Goal: Task Accomplishment & Management: Manage account settings

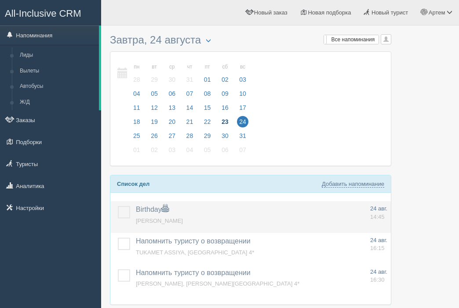
scroll to position [37, 0]
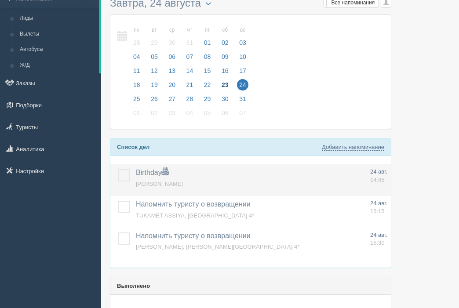
click at [118, 169] on label at bounding box center [118, 169] width 0 height 0
click at [0, 0] on input "checkbox" at bounding box center [0, 0] width 0 height 0
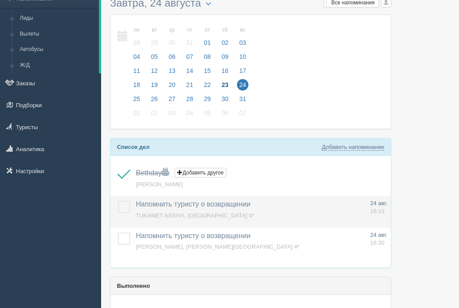
click at [118, 201] on label at bounding box center [118, 201] width 0 height 0
click at [0, 0] on input "checkbox" at bounding box center [0, 0] width 0 height 0
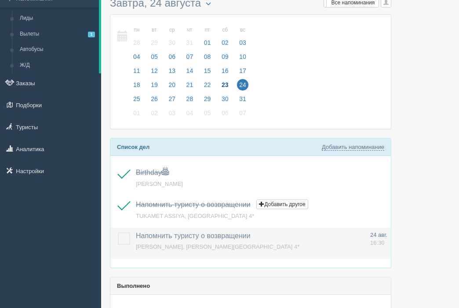
click at [118, 233] on label at bounding box center [118, 233] width 0 height 0
click at [0, 0] on input "checkbox" at bounding box center [0, 0] width 0 height 0
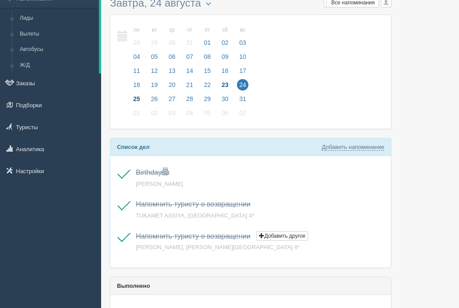
click at [135, 100] on span "25" at bounding box center [136, 98] width 11 height 11
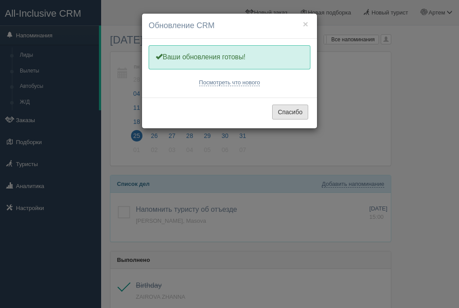
click at [287, 106] on button "Спасибо" at bounding box center [290, 112] width 36 height 15
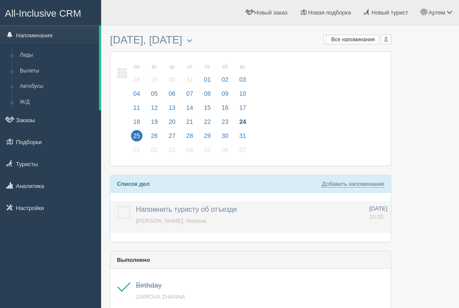
click at [118, 206] on label at bounding box center [118, 206] width 0 height 0
click at [0, 0] on input "checkbox" at bounding box center [0, 0] width 0 height 0
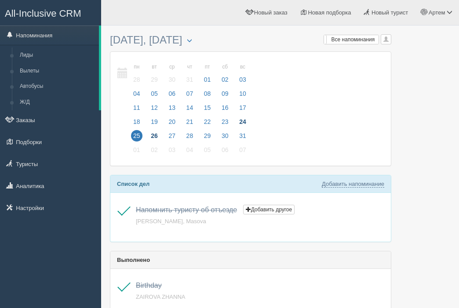
click at [154, 133] on span "26" at bounding box center [154, 135] width 11 height 11
